Goal: Find specific fact: Find contact information

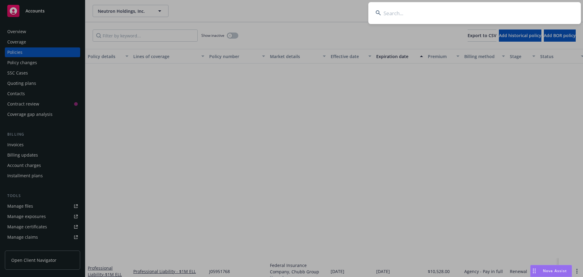
scroll to position [224, 0]
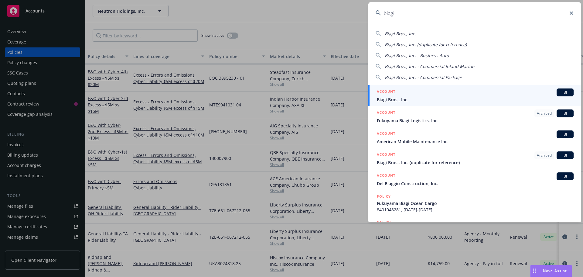
type input "biagi"
click at [407, 91] on div "ACCOUNT BI" at bounding box center [475, 92] width 197 height 8
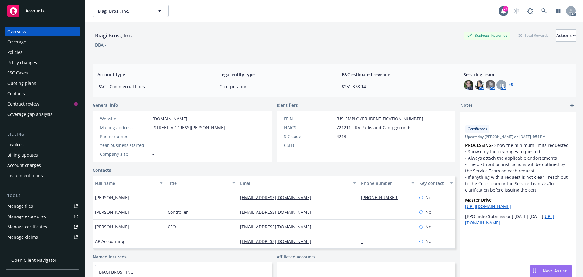
scroll to position [57, 0]
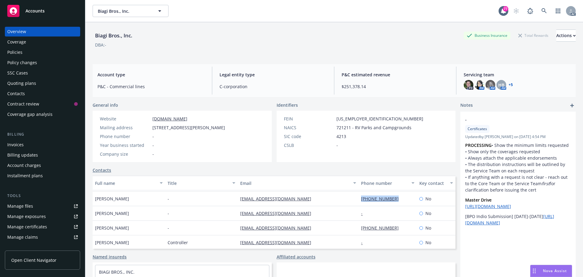
drag, startPoint x: 395, startPoint y: 198, endPoint x: 354, endPoint y: 198, distance: 41.6
click at [359, 198] on div "[PHONE_NUMBER]" at bounding box center [388, 198] width 58 height 15
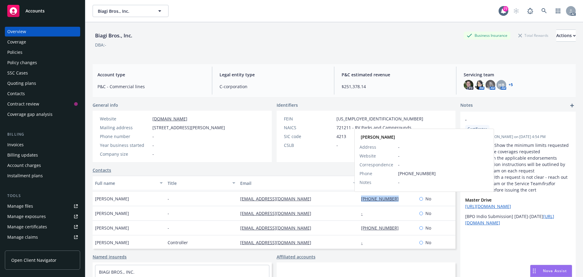
copy link "[PHONE_NUMBER]"
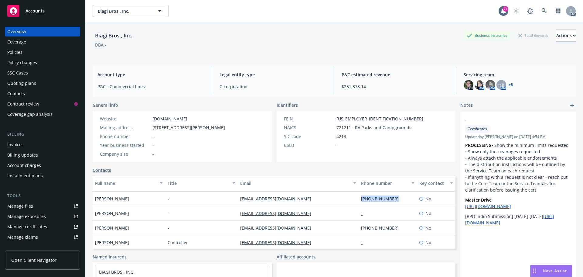
click at [33, 54] on div "Policies" at bounding box center [42, 52] width 70 height 10
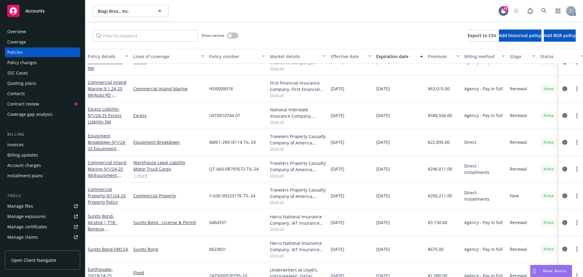
scroll to position [122, 0]
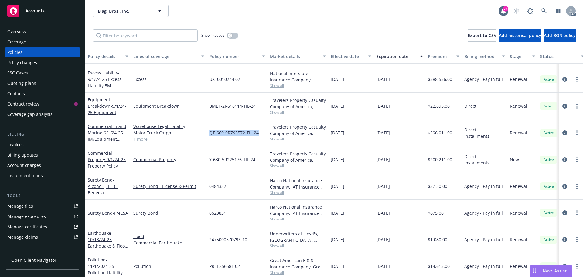
drag, startPoint x: 256, startPoint y: 133, endPoint x: 209, endPoint y: 134, distance: 47.4
click at [209, 134] on div "QT-660-0R793572-TIL-24" at bounding box center [237, 132] width 61 height 27
copy span "QT-660-0R793572-TIL-24"
click at [273, 137] on span "Show all" at bounding box center [298, 138] width 56 height 5
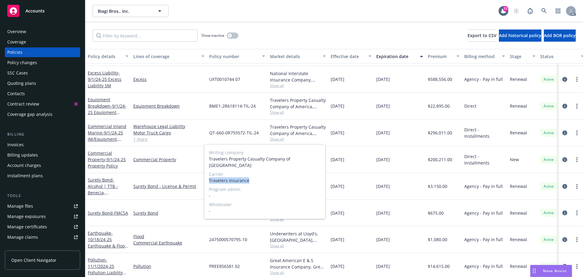
drag, startPoint x: 251, startPoint y: 174, endPoint x: 204, endPoint y: 175, distance: 46.8
click at [204, 175] on div "Writing company Travelers Property Casualty Company of America Carrier Traveler…" at bounding box center [265, 181] width 122 height 74
copy span "Travelers Insurance"
